Goal: Information Seeking & Learning: Check status

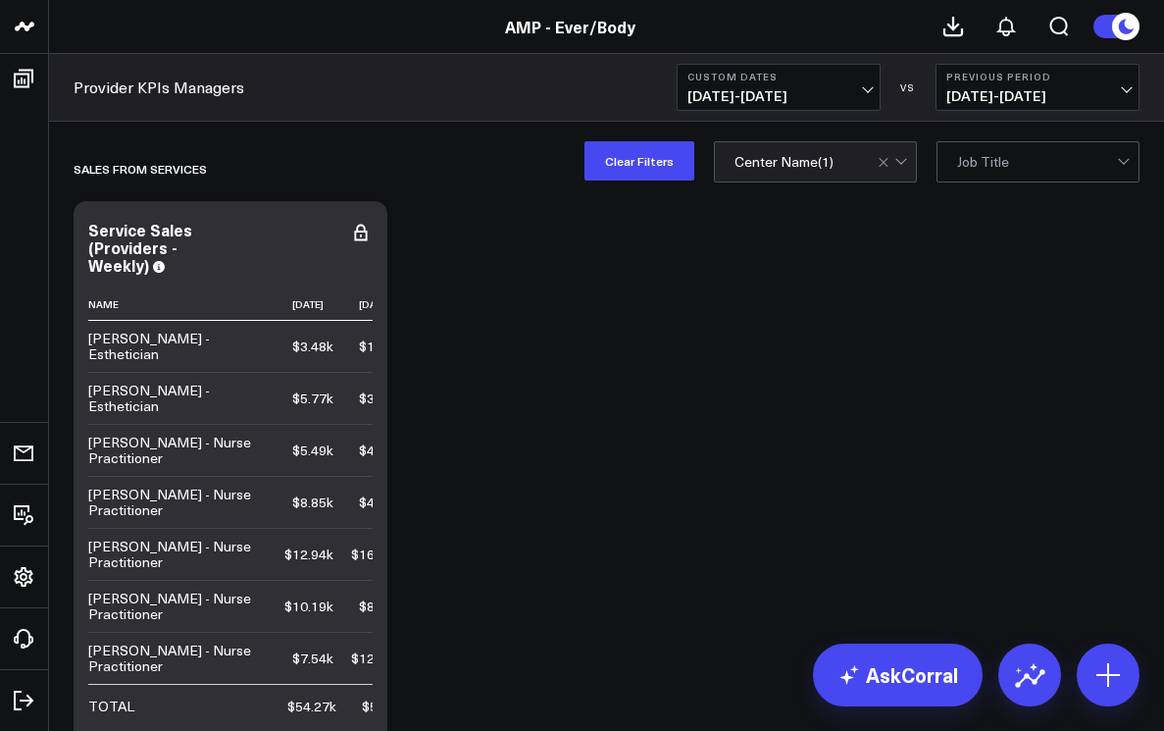
click at [868, 90] on span "[DATE] - [DATE]" at bounding box center [778, 96] width 182 height 16
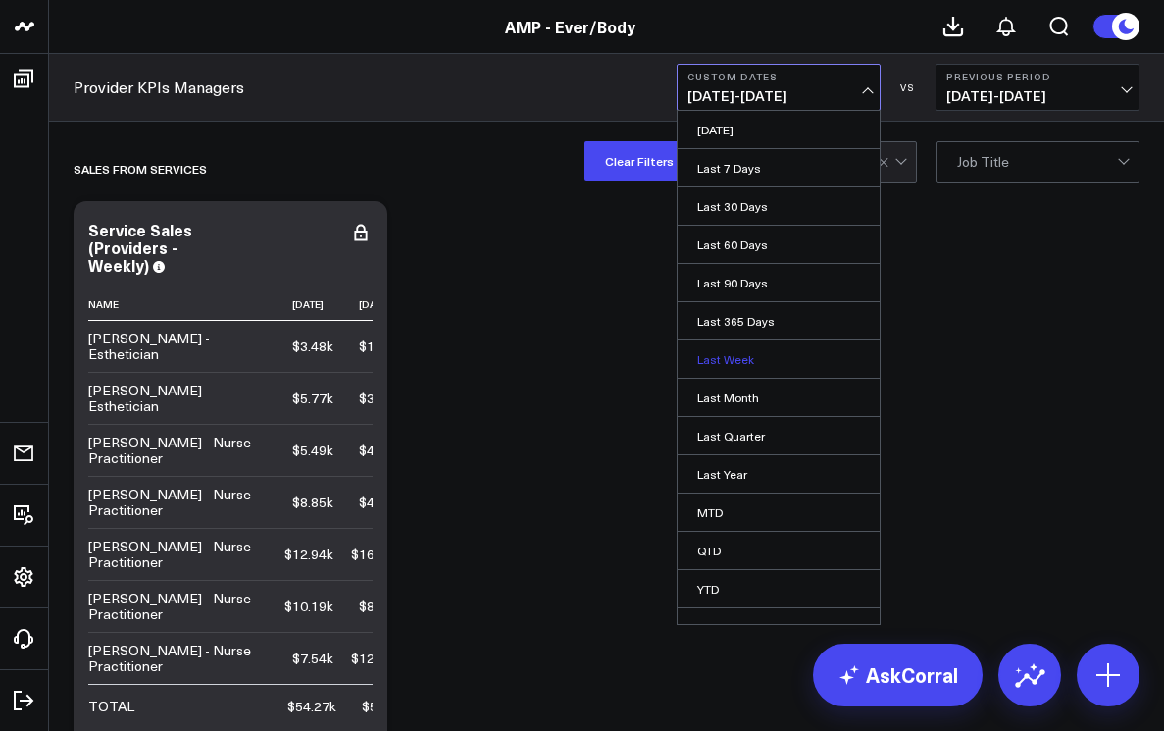
scroll to position [22, 0]
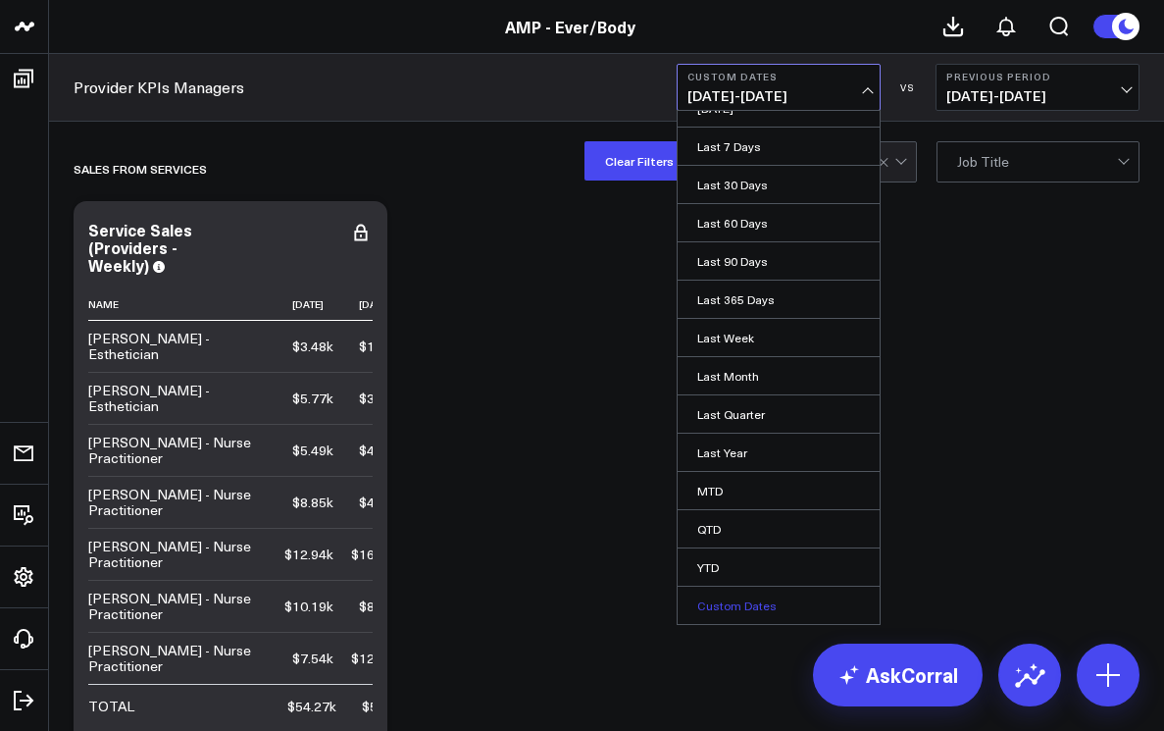
click at [741, 607] on link "Custom Dates" at bounding box center [779, 604] width 202 height 37
select select "7"
select select "2025"
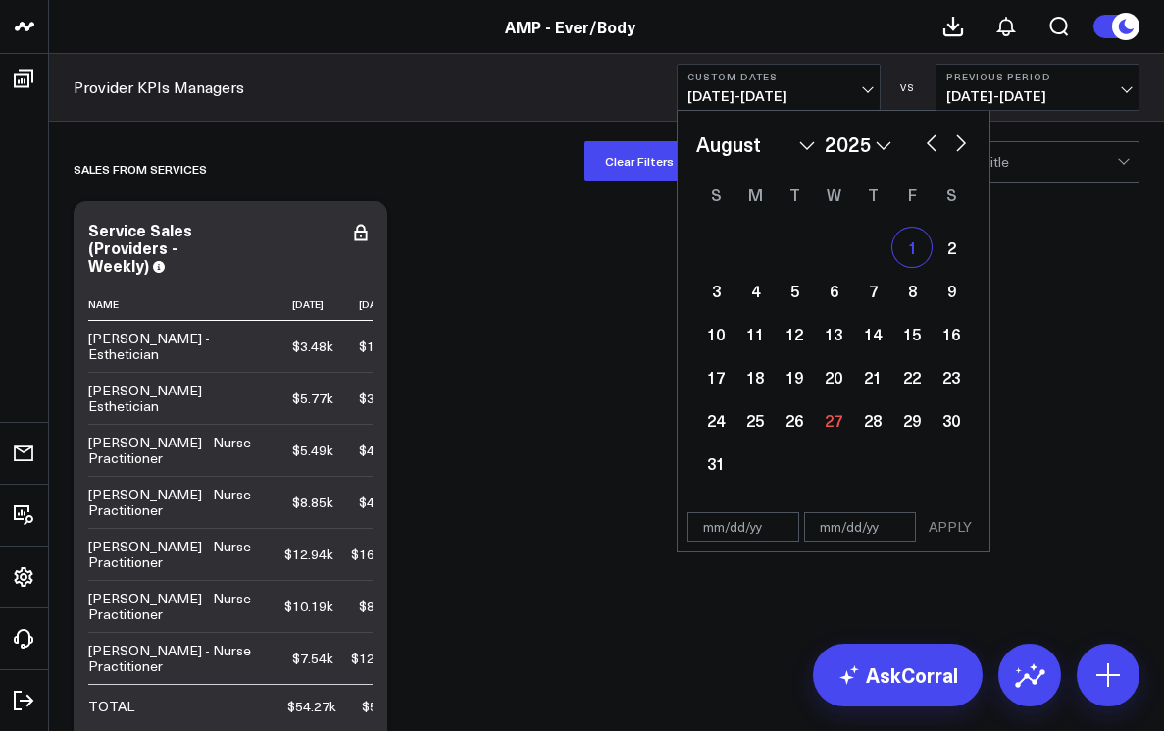
click at [907, 244] on div "1" at bounding box center [911, 246] width 39 height 39
type input "[DATE]"
select select "7"
select select "2025"
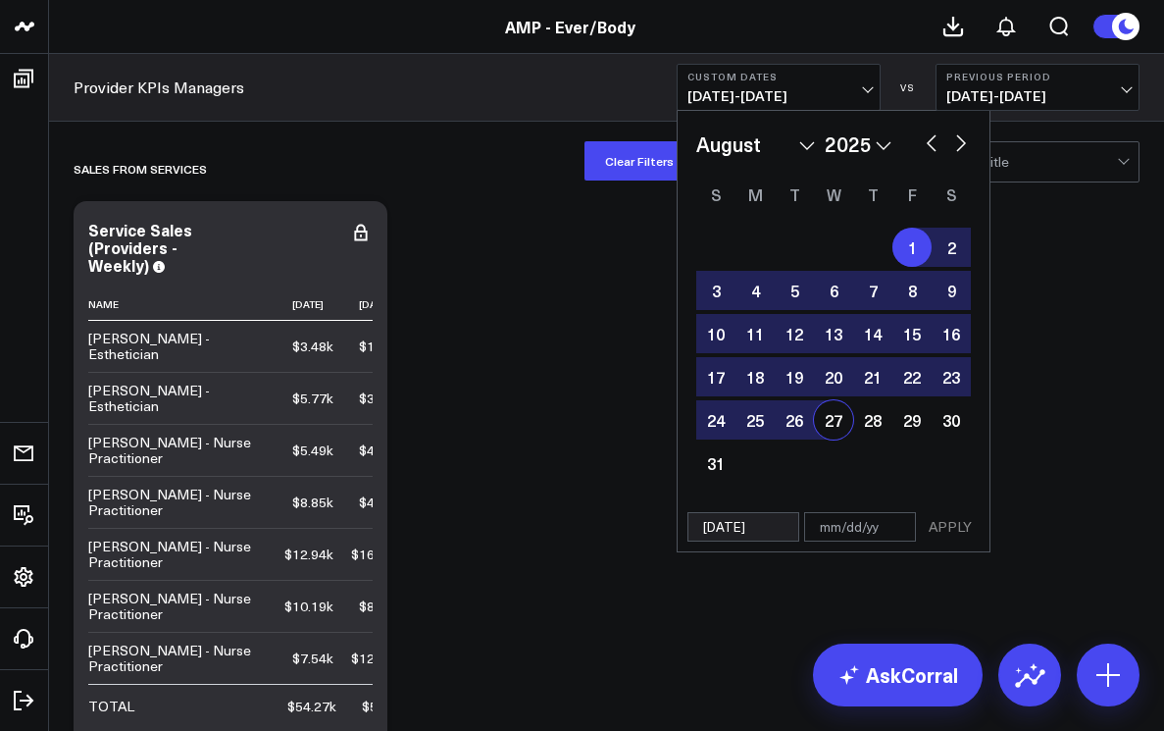
click at [831, 422] on div "27" at bounding box center [833, 419] width 39 height 39
type input "[DATE]"
select select "7"
select select "2025"
click at [948, 529] on button "APPLY" at bounding box center [950, 526] width 59 height 29
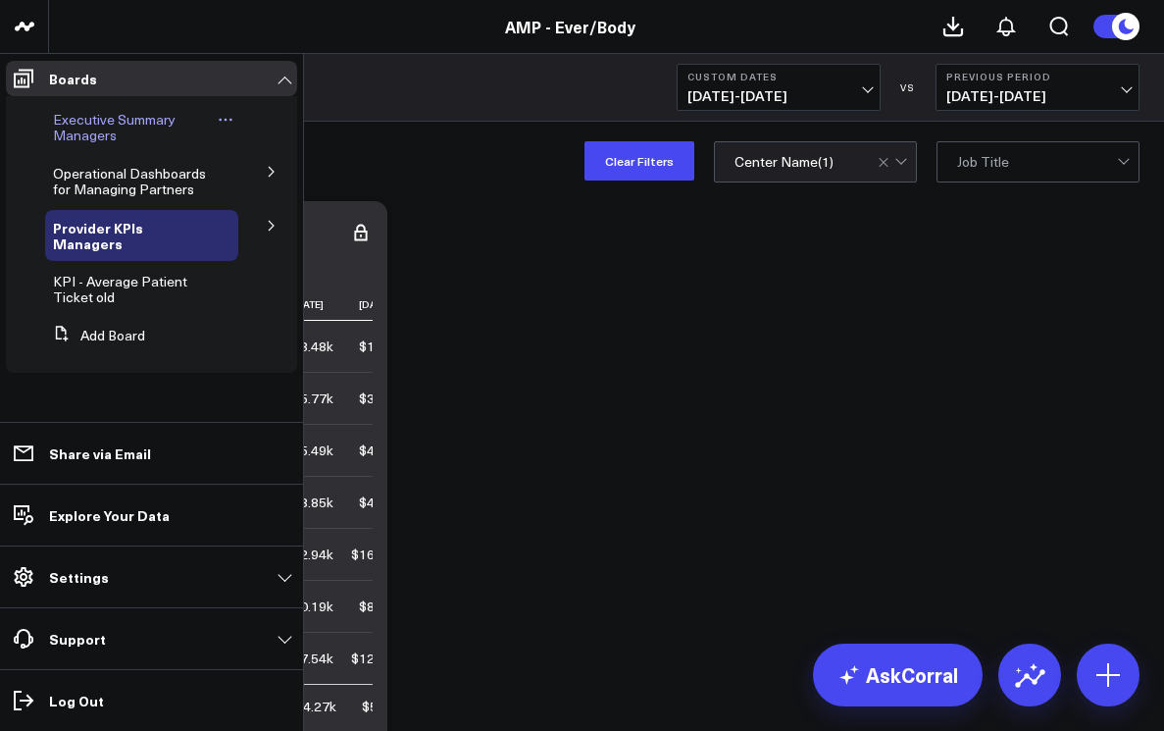
click at [74, 131] on span "Executive Summary Managers" at bounding box center [114, 127] width 123 height 34
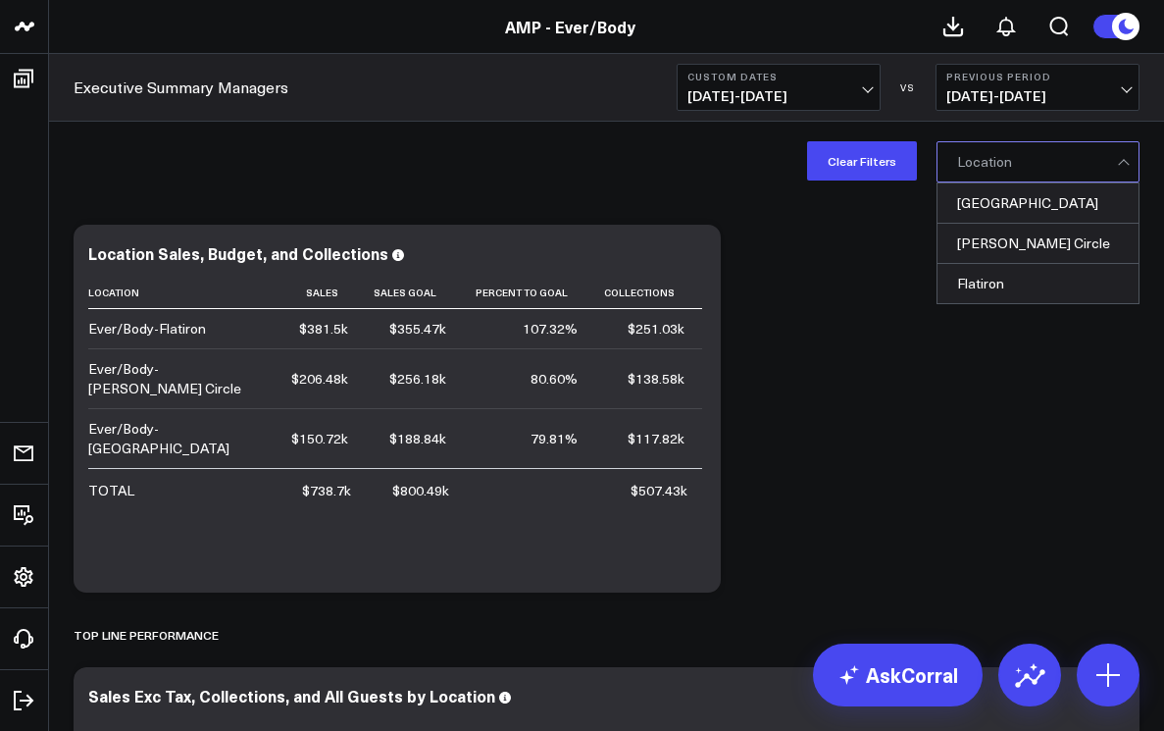
click at [1019, 173] on div at bounding box center [1037, 161] width 160 height 39
click at [1012, 237] on div "[PERSON_NAME] Circle" at bounding box center [1037, 244] width 201 height 40
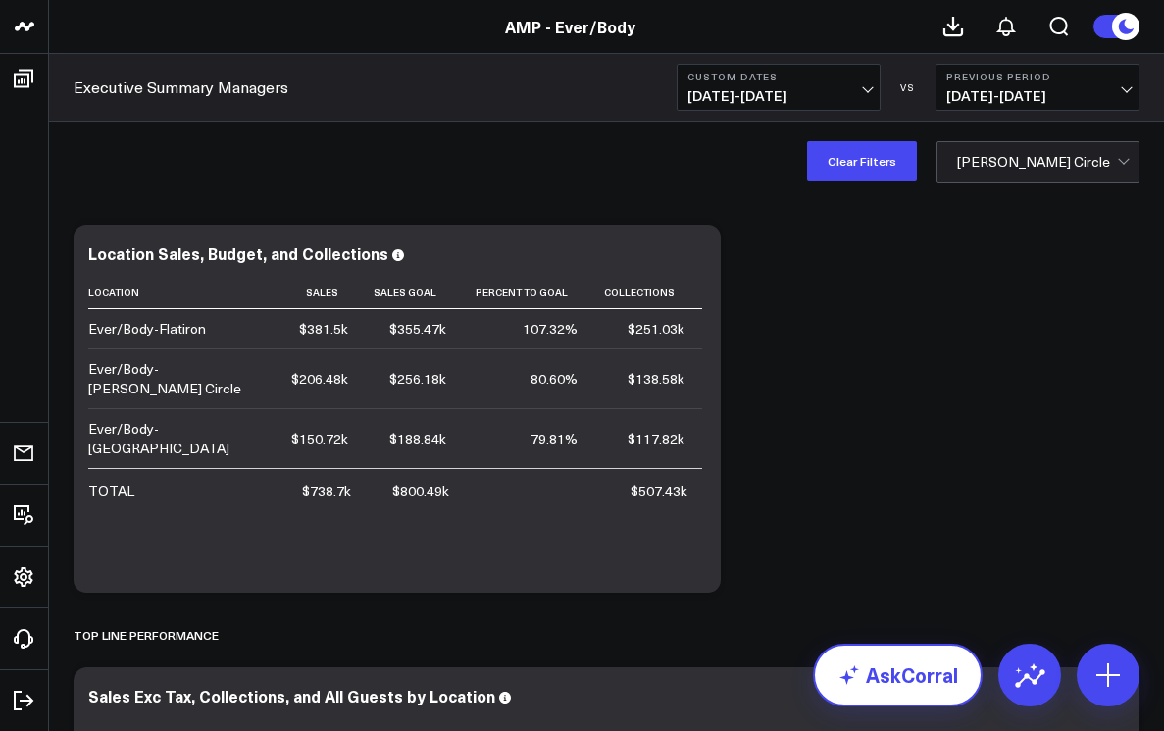
click at [891, 670] on link "AskCorral" at bounding box center [898, 674] width 170 height 63
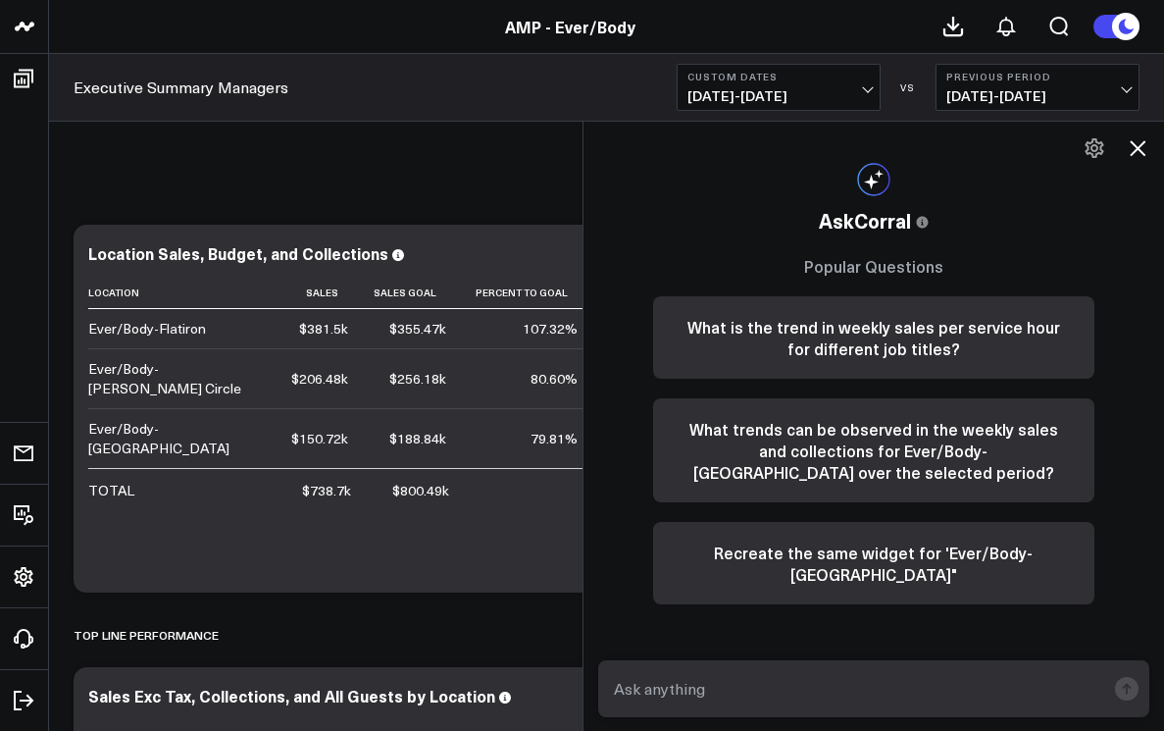
click at [680, 680] on textarea at bounding box center [857, 688] width 497 height 35
click at [613, 689] on textarea "retail sales for lo" at bounding box center [857, 688] width 497 height 35
click at [789, 685] on textarea "total retail sales for lo" at bounding box center [857, 688] width 497 height 35
type textarea "total retail sales for [PERSON_NAME] circle"
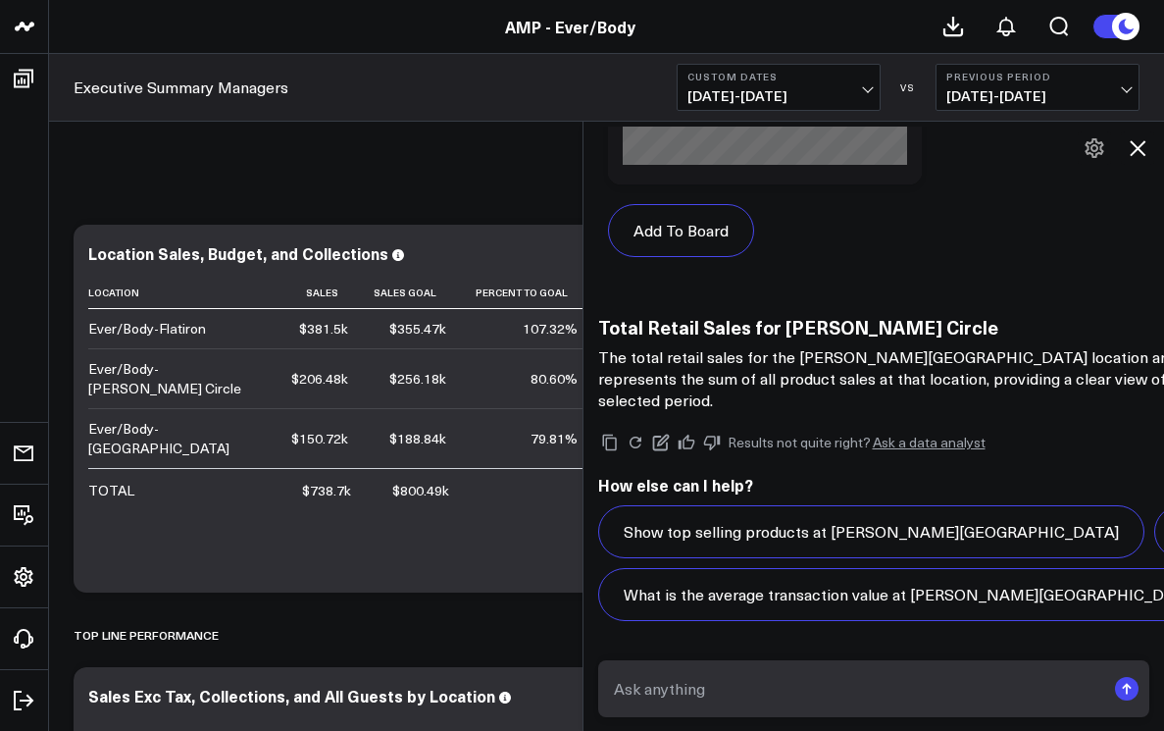
scroll to position [1983, 0]
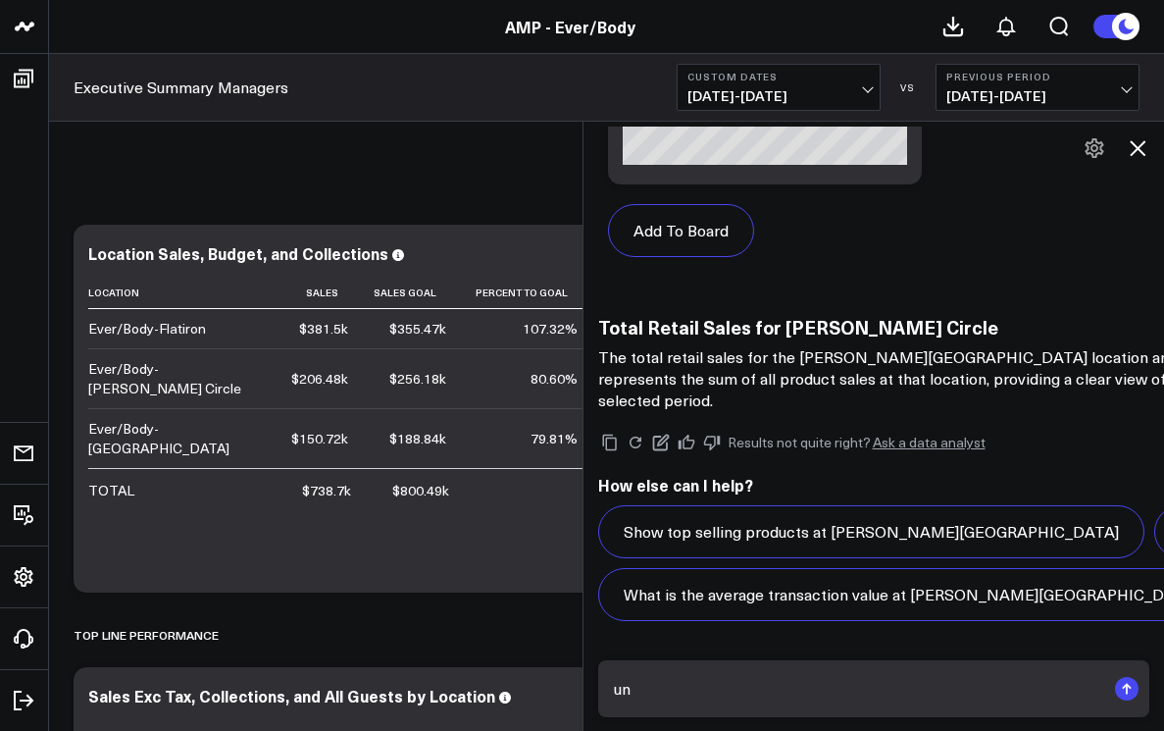
type textarea "u"
type textarea "provider untilization averge for [PERSON_NAME] circle"
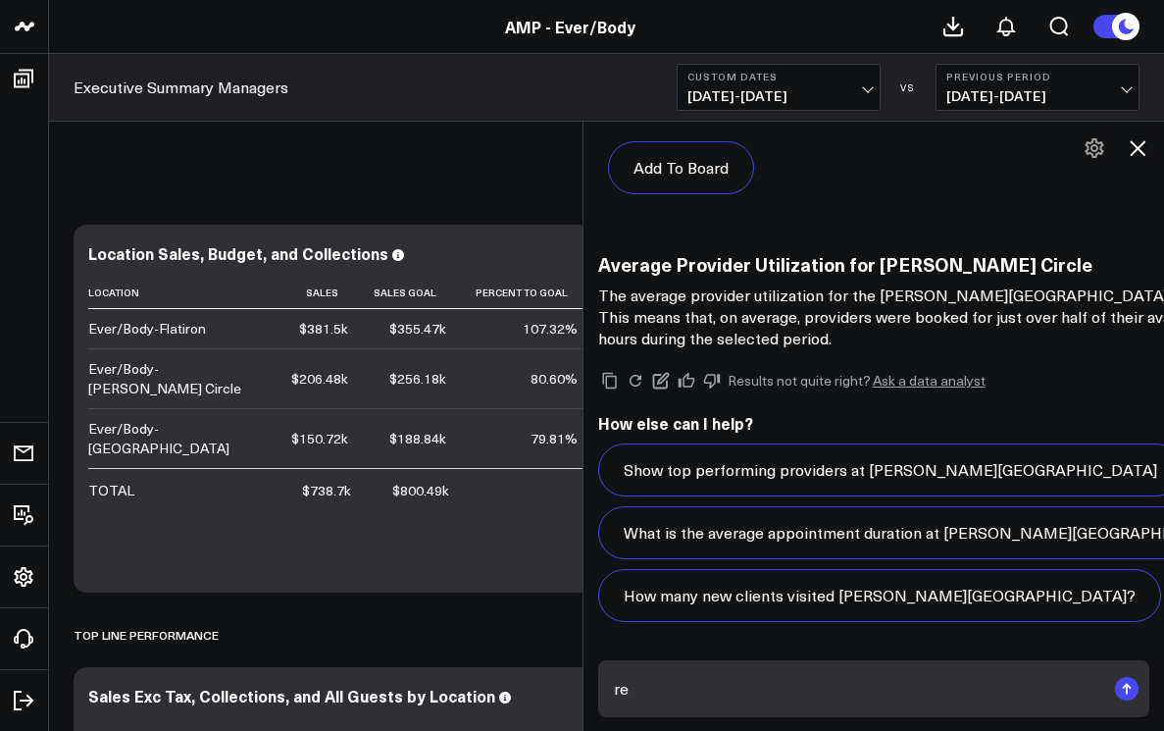
scroll to position [4833, 0]
type textarea "rebooking rate for [PERSON_NAME] circle"
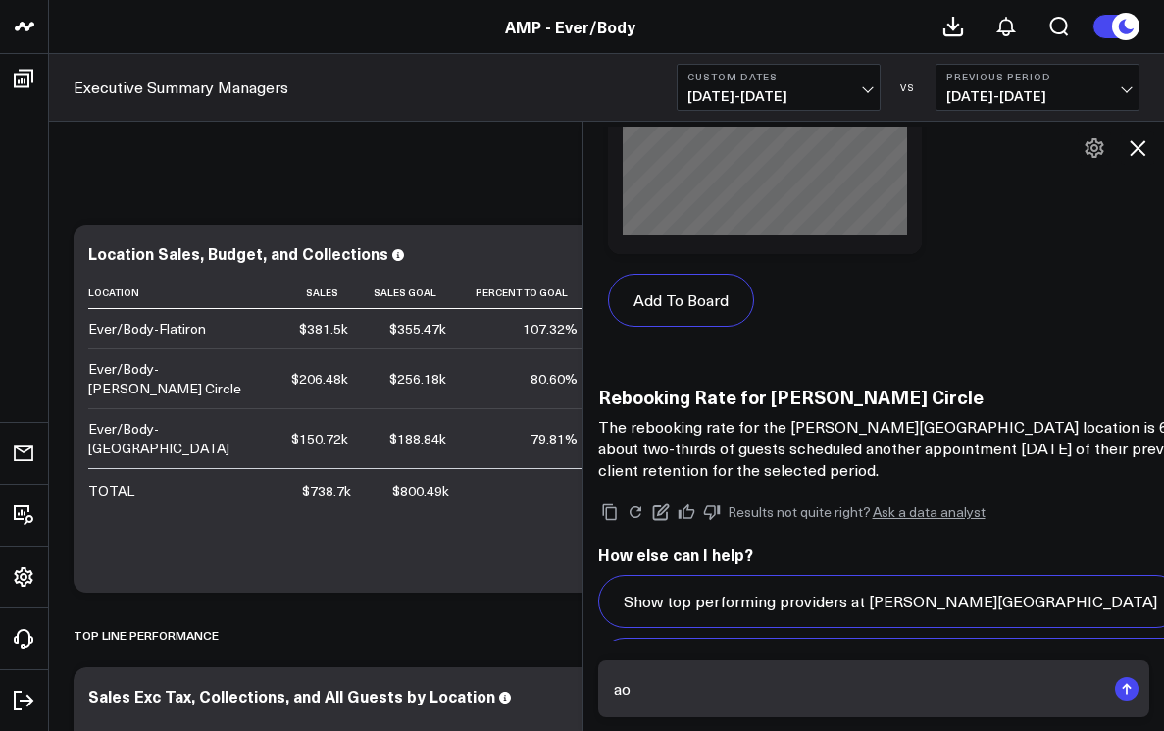
scroll to position [7136, 0]
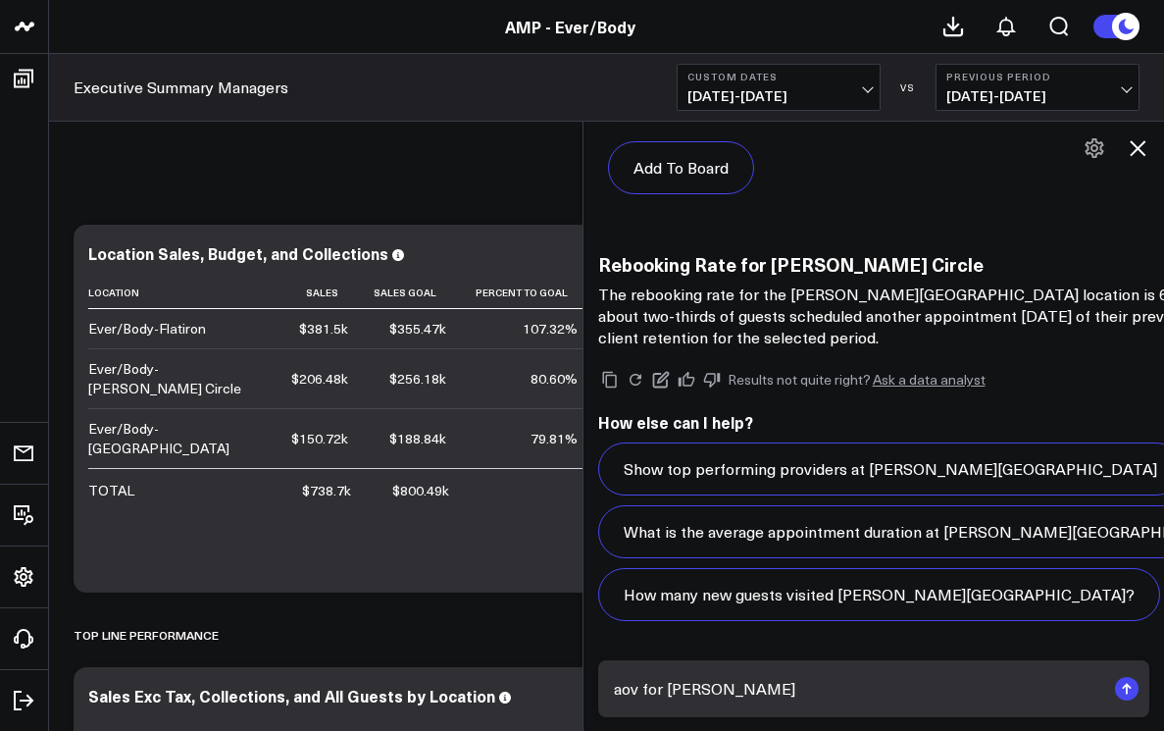
type textarea "aov for [PERSON_NAME] circle"
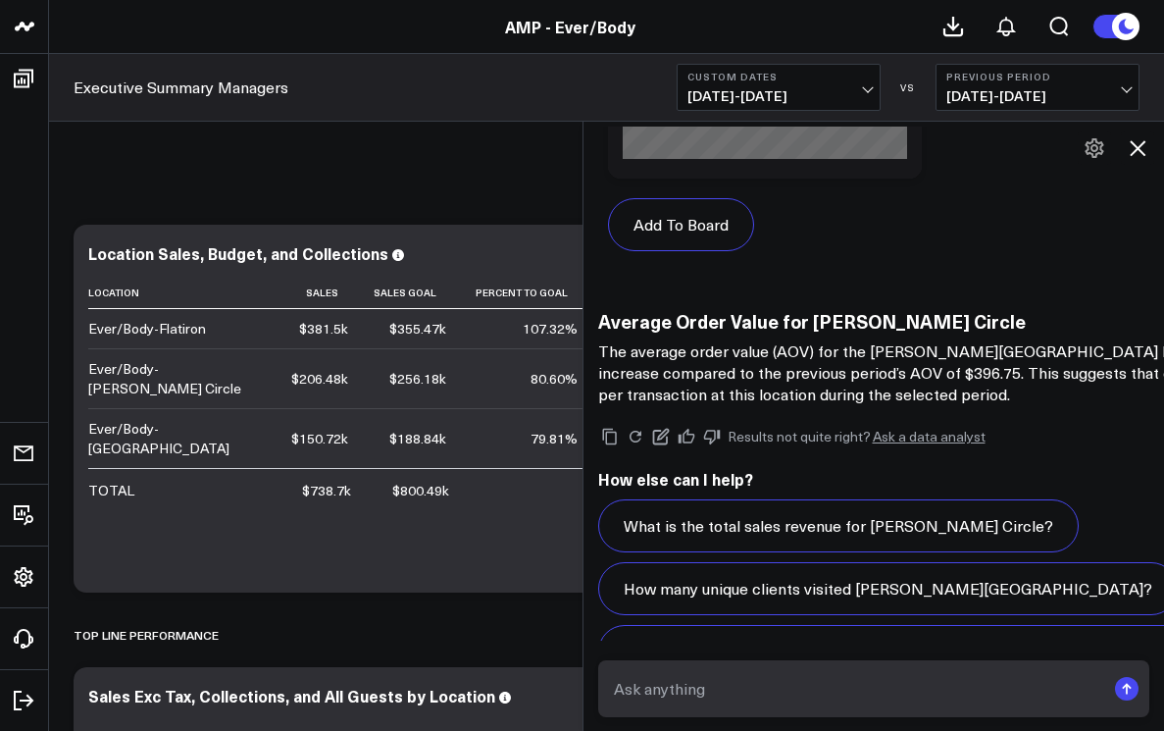
scroll to position [9426, 0]
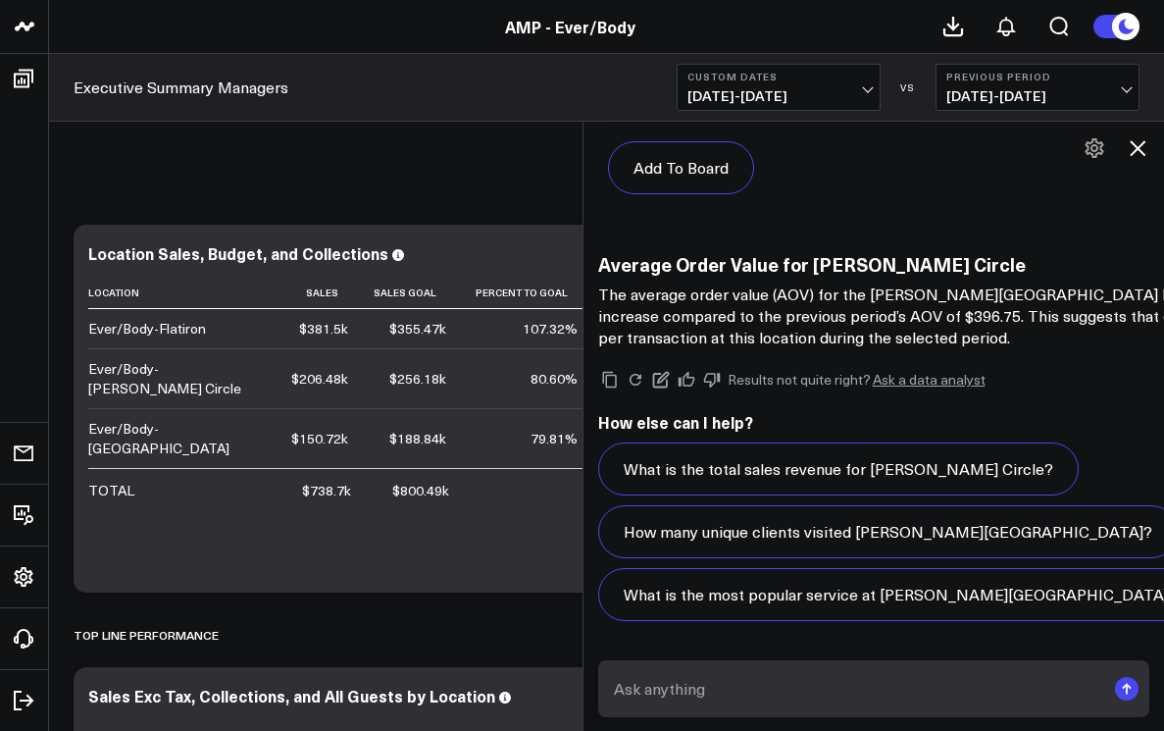
click at [1136, 152] on icon at bounding box center [1138, 148] width 24 height 24
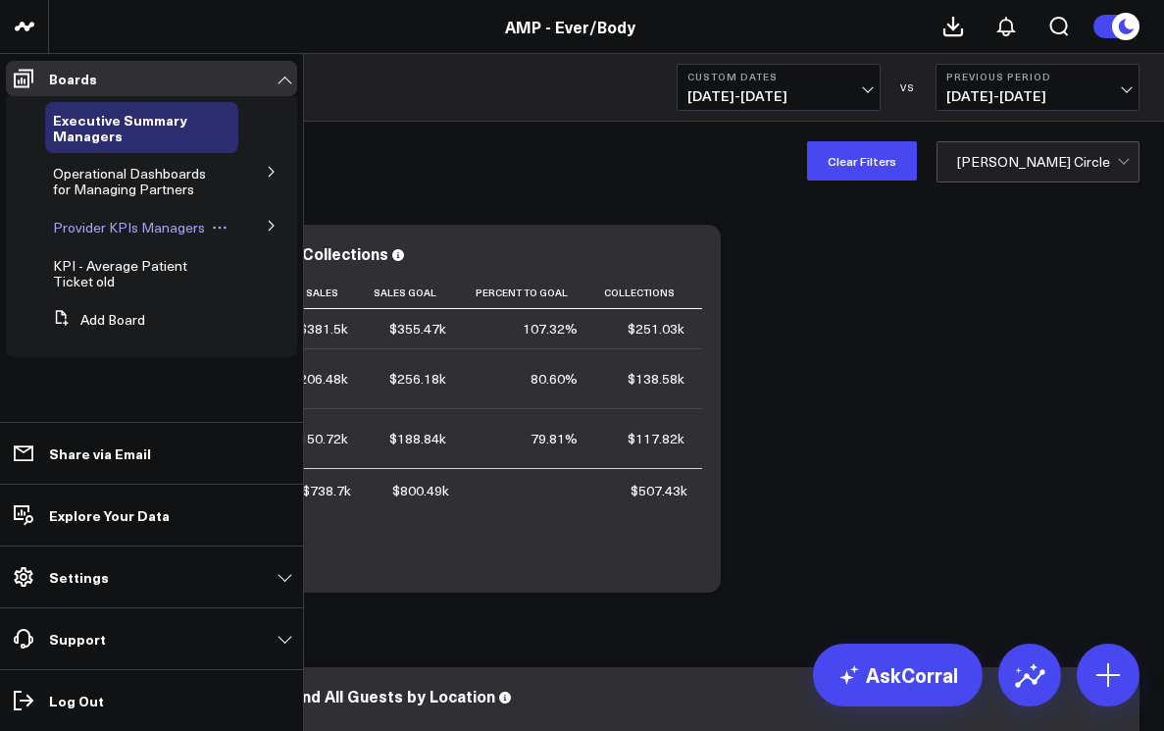
click at [116, 223] on span "Provider KPIs Managers" at bounding box center [129, 227] width 152 height 19
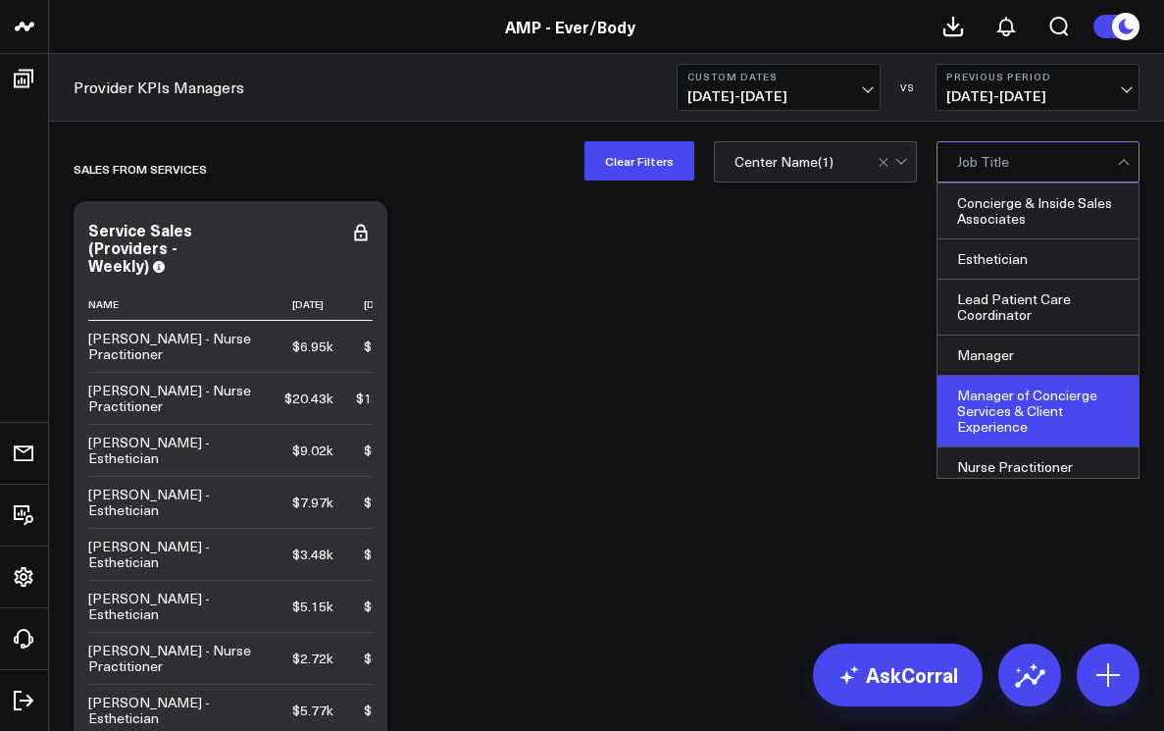
scroll to position [47, 0]
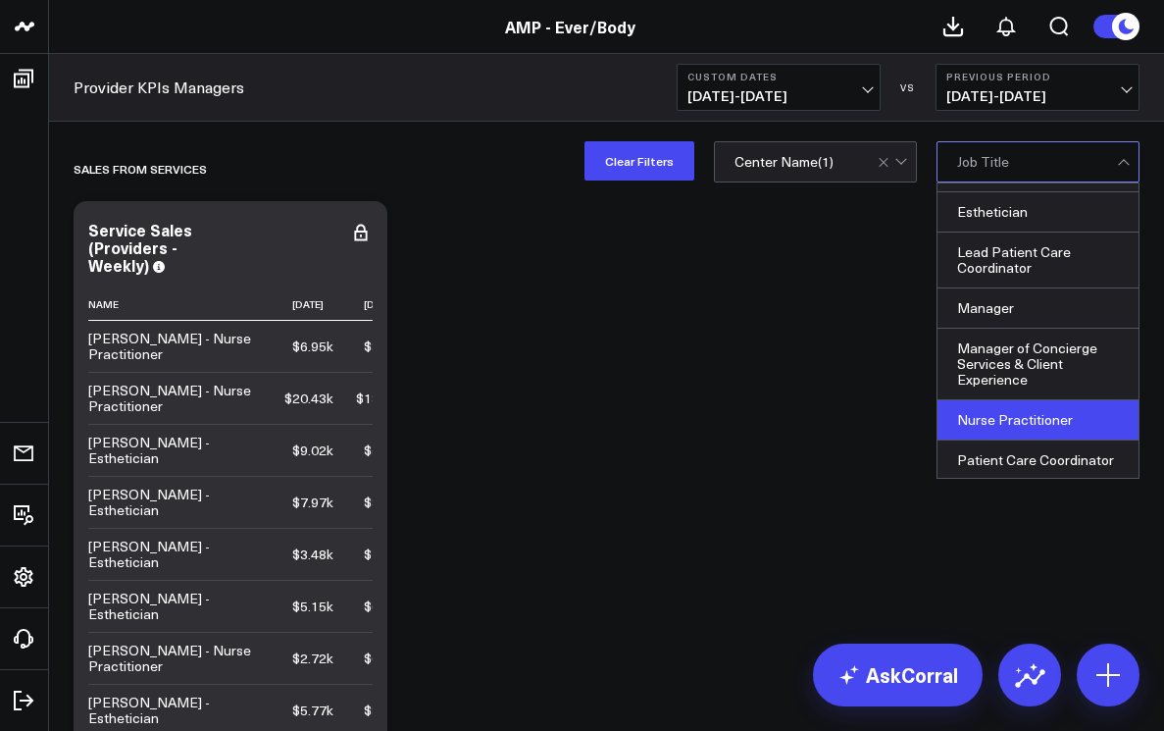
click at [995, 410] on div "Nurse Practitioner" at bounding box center [1037, 420] width 201 height 40
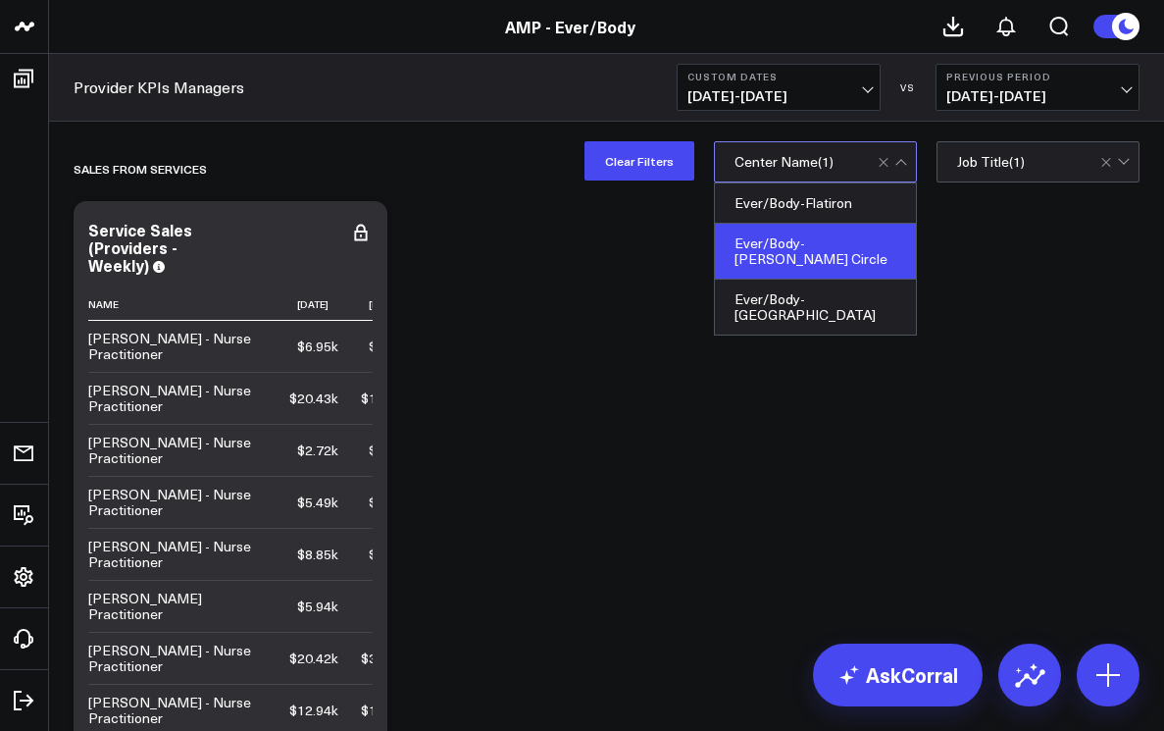
click at [898, 166] on div at bounding box center [894, 161] width 33 height 39
click at [835, 238] on div "Ever/Body-[PERSON_NAME] Circle" at bounding box center [815, 252] width 201 height 56
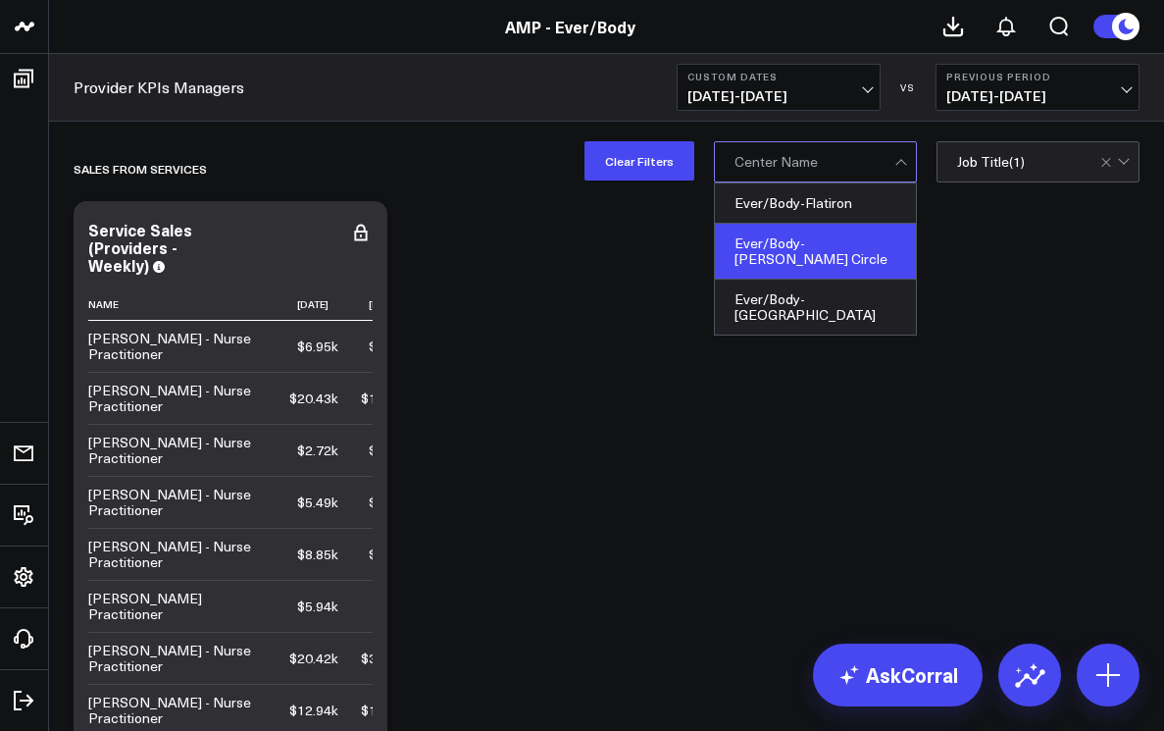
click at [840, 237] on div "Ever/Body-[PERSON_NAME] Circle" at bounding box center [815, 252] width 201 height 56
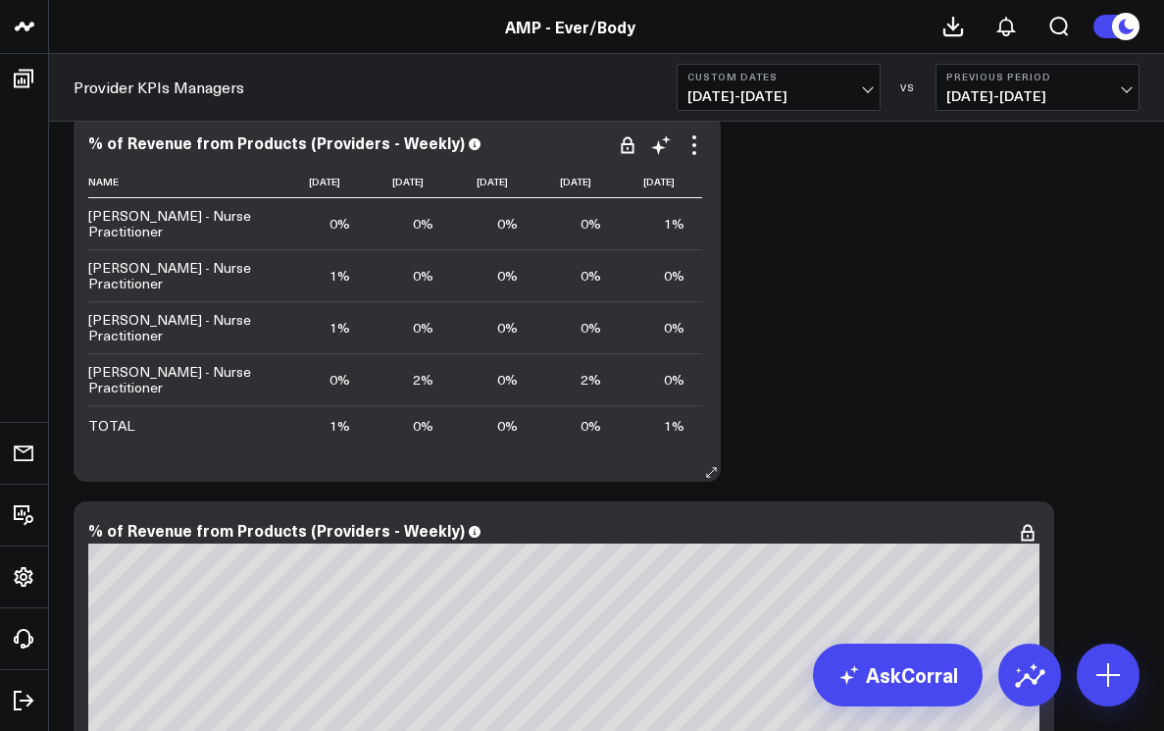
scroll to position [5120, 0]
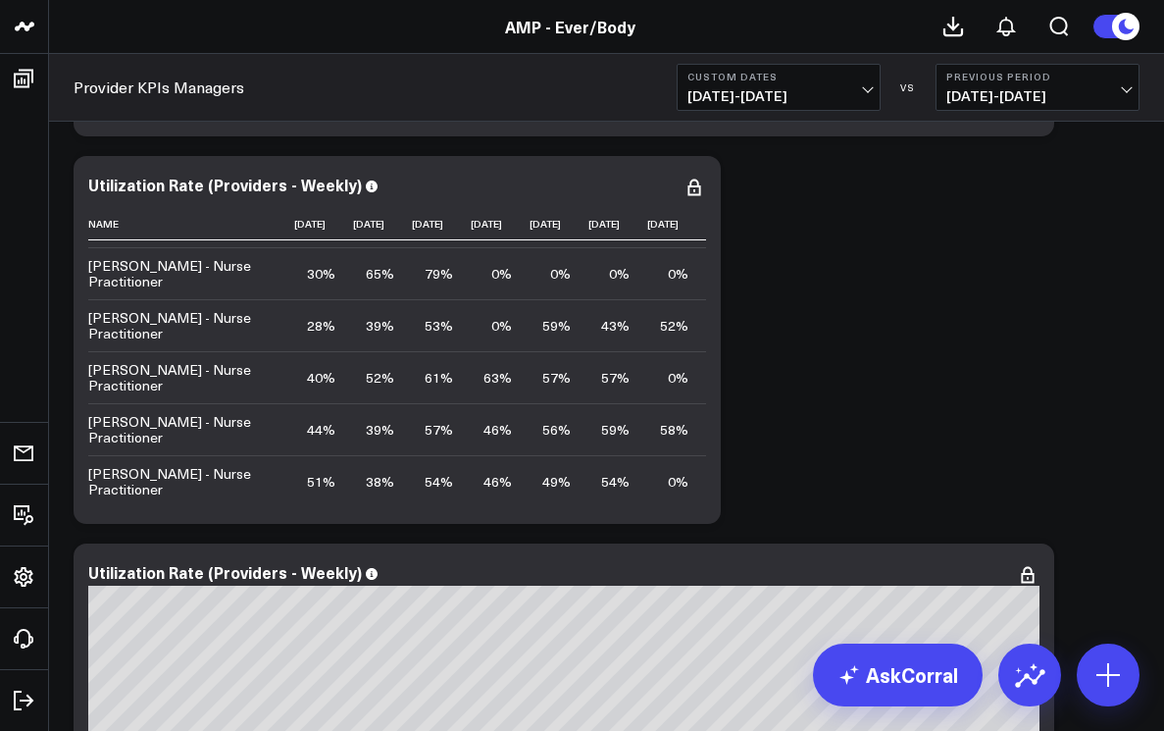
scroll to position [410, 379]
